Goal: Find specific page/section: Find specific page/section

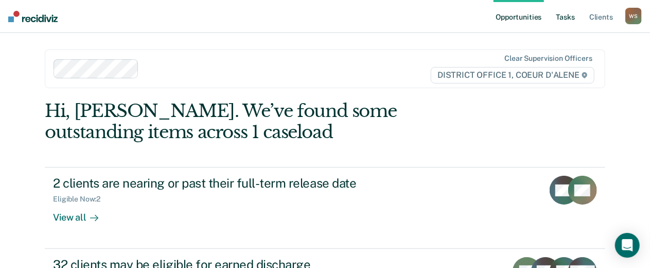
click at [554, 24] on link "Tasks" at bounding box center [565, 16] width 23 height 33
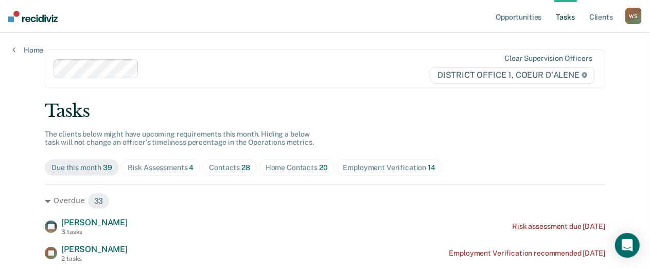
click at [250, 172] on div "Contacts 28" at bounding box center [229, 167] width 41 height 9
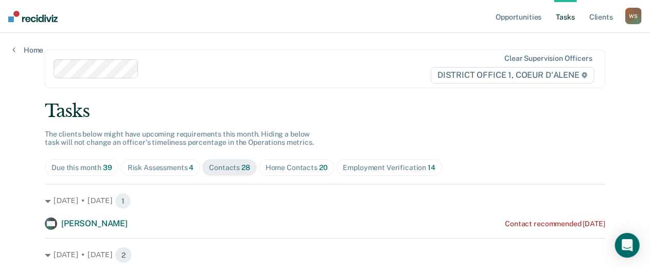
click at [328, 172] on div "Home Contacts 20" at bounding box center [297, 167] width 62 height 9
click at [194, 172] on div "Risk Assessments 4" at bounding box center [161, 167] width 66 height 9
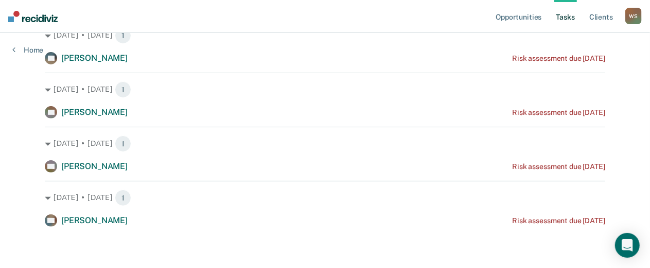
scroll to position [243, 0]
